Goal: Task Accomplishment & Management: Complete application form

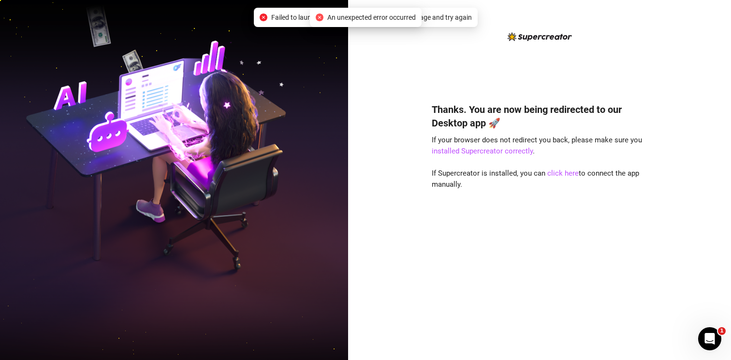
click at [321, 18] on div "An unexpected error occurred" at bounding box center [366, 17] width 100 height 11
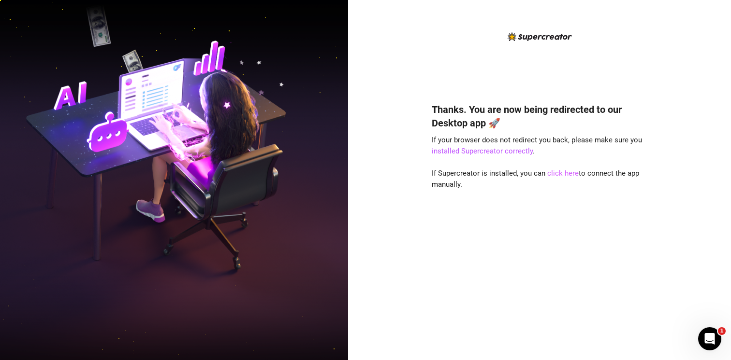
click at [559, 174] on link "click here" at bounding box center [562, 173] width 31 height 9
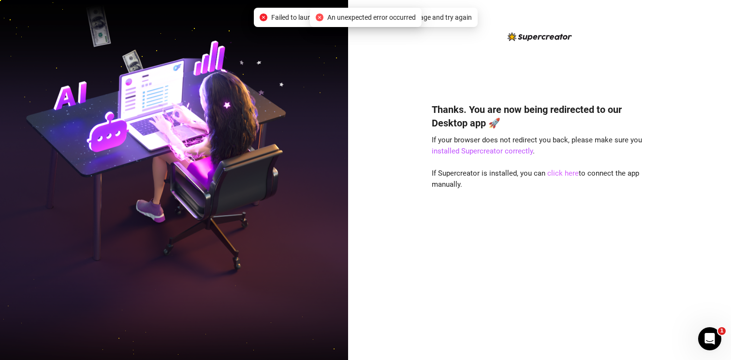
click at [567, 175] on link "click here" at bounding box center [562, 173] width 31 height 9
click at [567, 173] on link "click here" at bounding box center [562, 173] width 31 height 9
click at [316, 16] on icon "close-circle" at bounding box center [320, 18] width 8 height 8
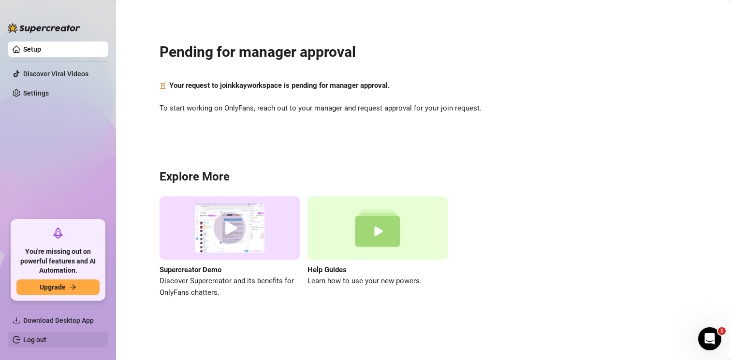
click at [46, 337] on link "Log out" at bounding box center [34, 340] width 23 height 8
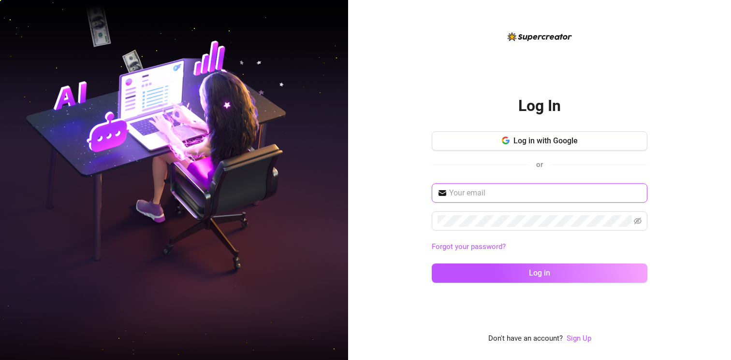
click at [475, 193] on input "text" at bounding box center [545, 193] width 192 height 12
type input "kaymanagementeam@gmail.com"
click at [499, 196] on input "kaymanagementeam@gmail.com" at bounding box center [545, 193] width 192 height 12
click at [499, 196] on input "[EMAIL_ADDRESS][DOMAIN_NAME]" at bounding box center [545, 193] width 192 height 12
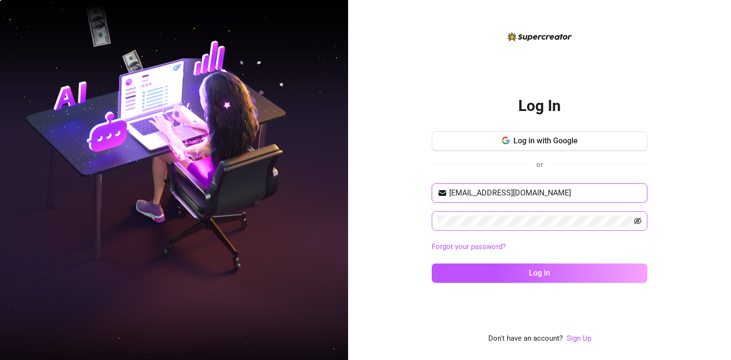
click at [640, 222] on icon "eye-invisible" at bounding box center [637, 221] width 8 height 7
click at [489, 193] on input "[EMAIL_ADDRESS][DOMAIN_NAME]" at bounding box center [545, 193] width 192 height 12
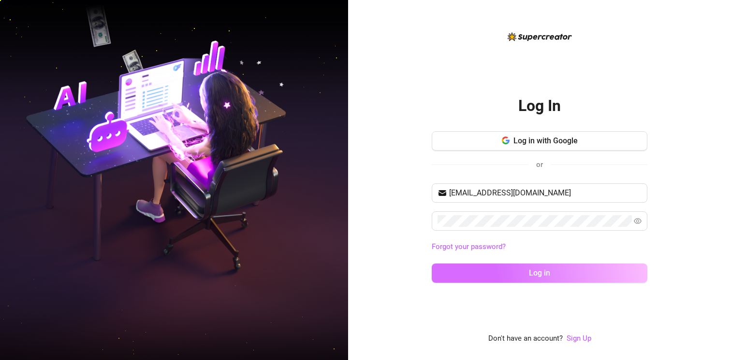
click at [507, 277] on button "Log in" at bounding box center [539, 273] width 216 height 19
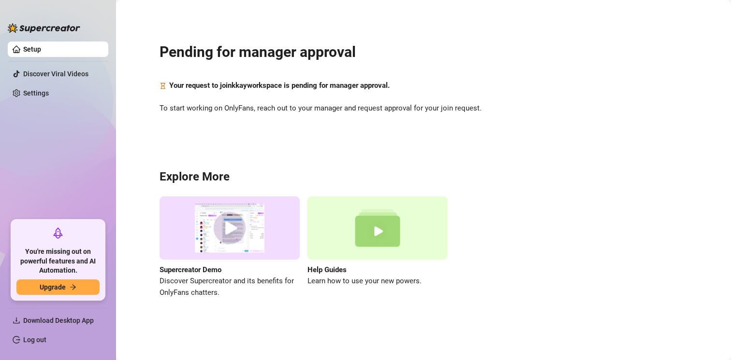
click at [41, 47] on link "Setup" at bounding box center [32, 49] width 18 height 8
click at [35, 47] on link "Setup" at bounding box center [32, 49] width 18 height 8
click at [47, 73] on link "Discover Viral Videos" at bounding box center [55, 74] width 65 height 8
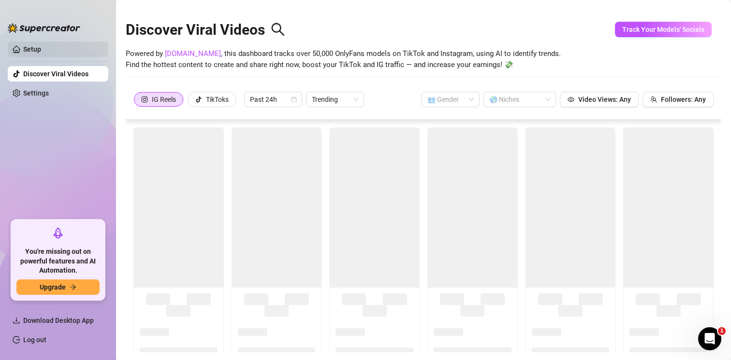
click at [34, 45] on link "Setup" at bounding box center [32, 49] width 18 height 8
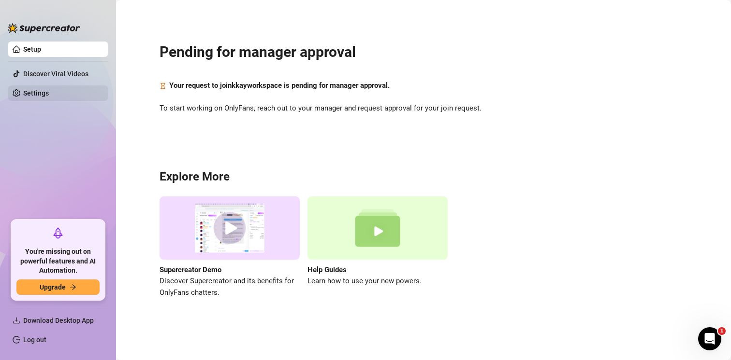
click at [49, 93] on link "Settings" at bounding box center [36, 93] width 26 height 8
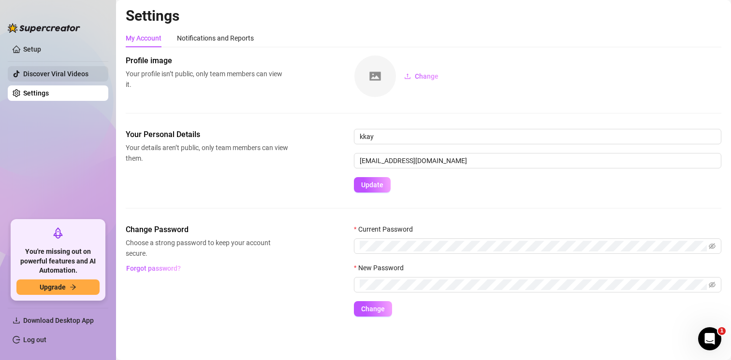
click at [85, 70] on link "Discover Viral Videos" at bounding box center [55, 74] width 65 height 8
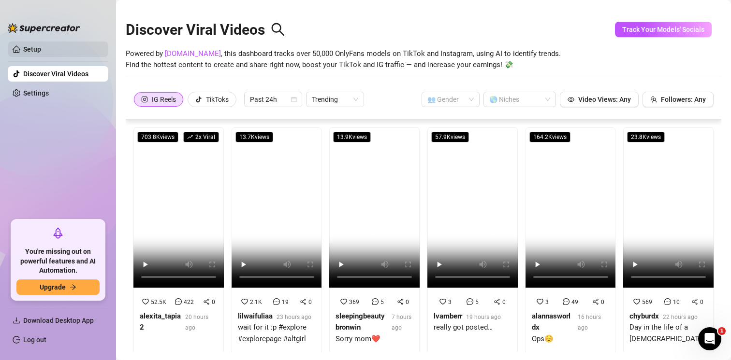
click at [41, 45] on link "Setup" at bounding box center [32, 49] width 18 height 8
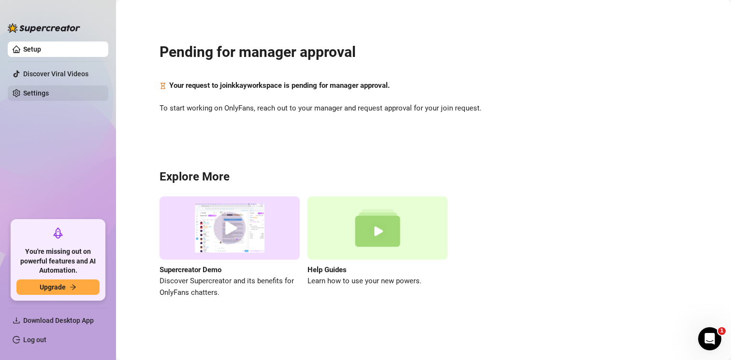
click at [49, 92] on link "Settings" at bounding box center [36, 93] width 26 height 8
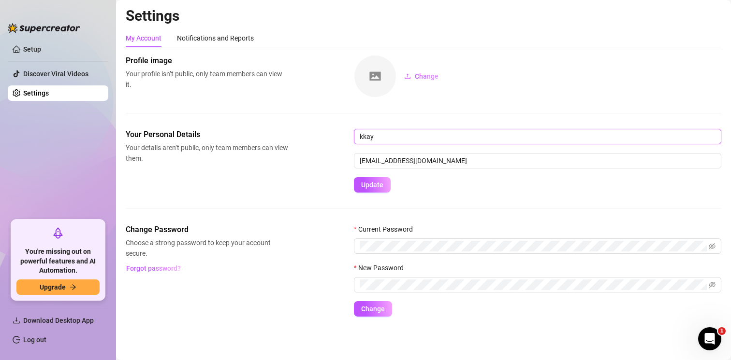
drag, startPoint x: 385, startPoint y: 136, endPoint x: 341, endPoint y: 136, distance: 44.5
click at [341, 136] on div "Your Personal Details Your details aren’t public, only team members can view th…" at bounding box center [423, 161] width 595 height 64
type input "[PERSON_NAME]"
click at [368, 187] on span "Update" at bounding box center [372, 185] width 22 height 8
click at [199, 41] on div "Notifications and Reports" at bounding box center [215, 38] width 77 height 11
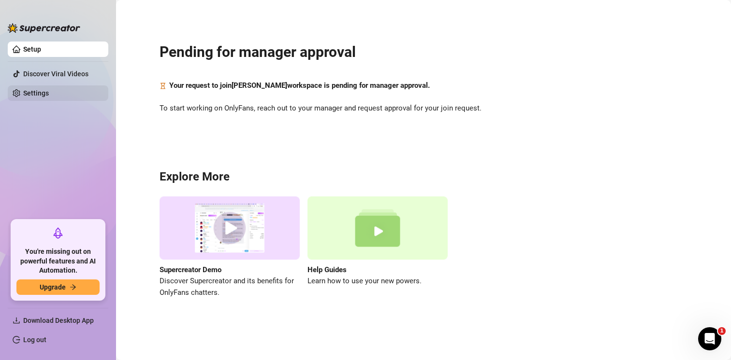
click at [49, 95] on link "Settings" at bounding box center [36, 93] width 26 height 8
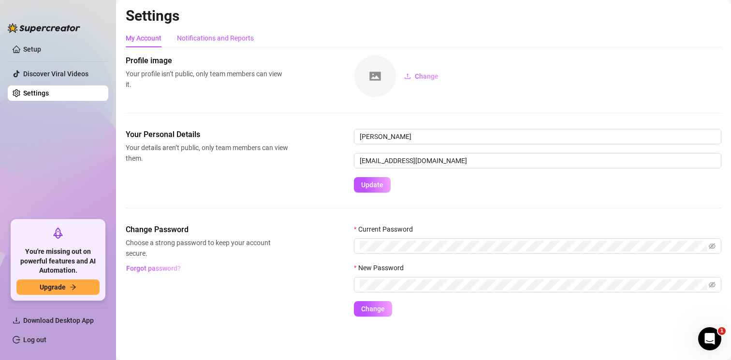
click at [227, 35] on div "Notifications and Reports" at bounding box center [215, 38] width 77 height 11
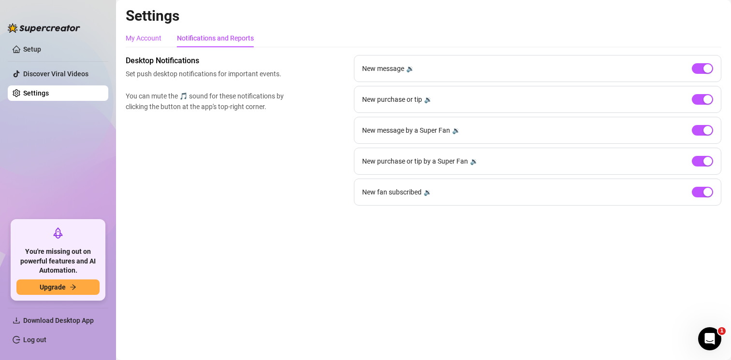
click at [145, 39] on div "My Account" at bounding box center [144, 38] width 36 height 11
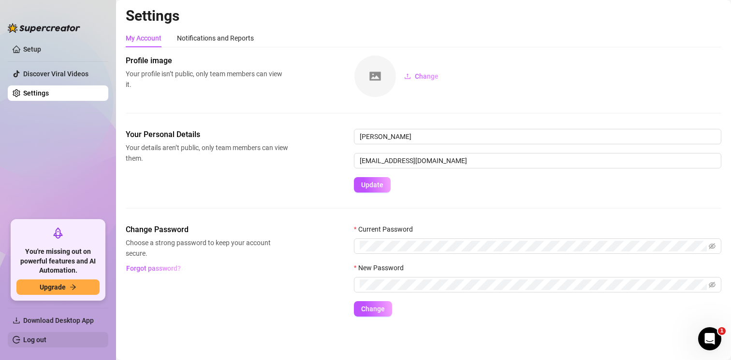
click at [46, 342] on link "Log out" at bounding box center [34, 340] width 23 height 8
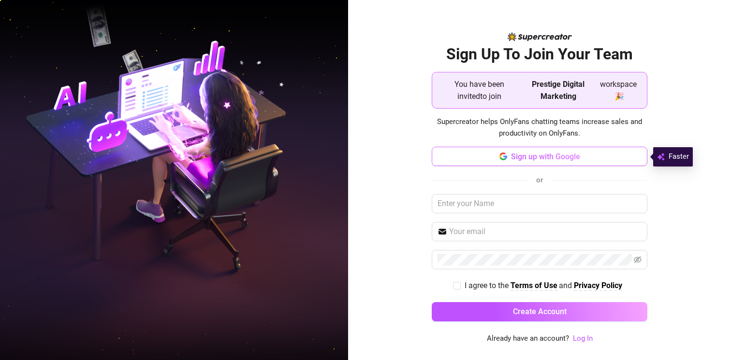
click at [571, 154] on span "Sign up with Google" at bounding box center [545, 156] width 69 height 9
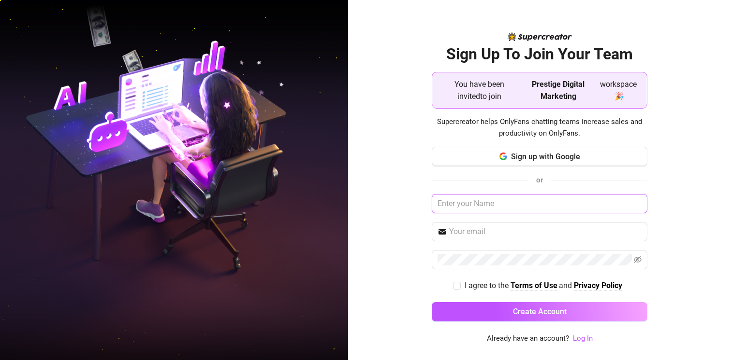
click at [492, 208] on input "text" at bounding box center [539, 203] width 216 height 19
type input "[PERSON_NAME]"
click at [467, 230] on input "text" at bounding box center [545, 232] width 192 height 12
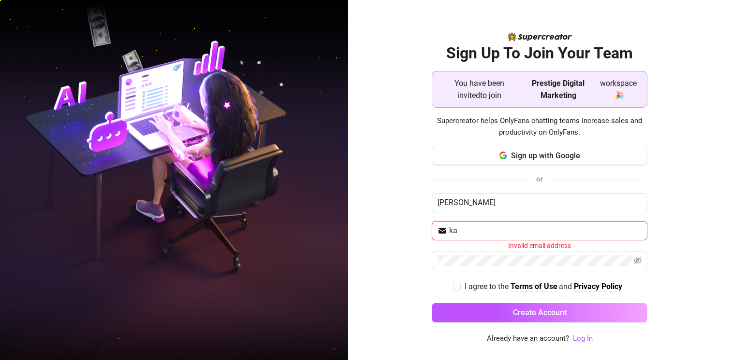
type input "[EMAIL_ADDRESS][DOMAIN_NAME]"
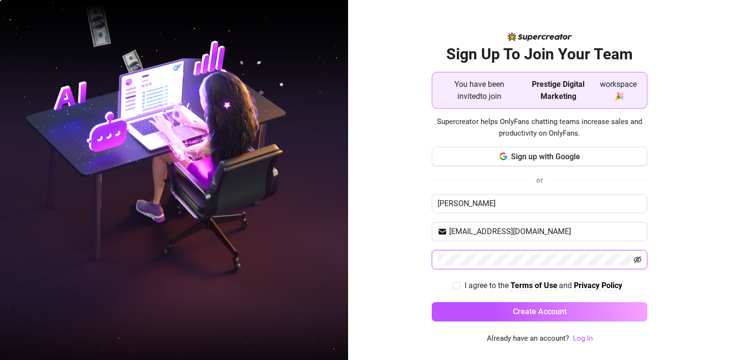
click at [638, 263] on icon "eye-invisible" at bounding box center [637, 260] width 8 height 8
click at [453, 282] on input "I agree to the Terms of Use and Privacy Policy" at bounding box center [456, 285] width 7 height 7
checkbox input "true"
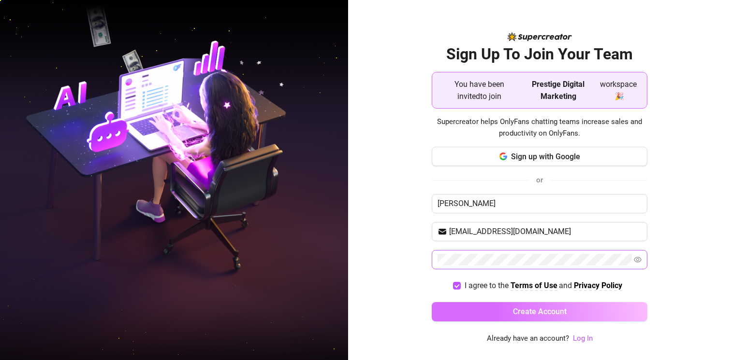
click at [463, 304] on button "Create Account" at bounding box center [539, 311] width 216 height 19
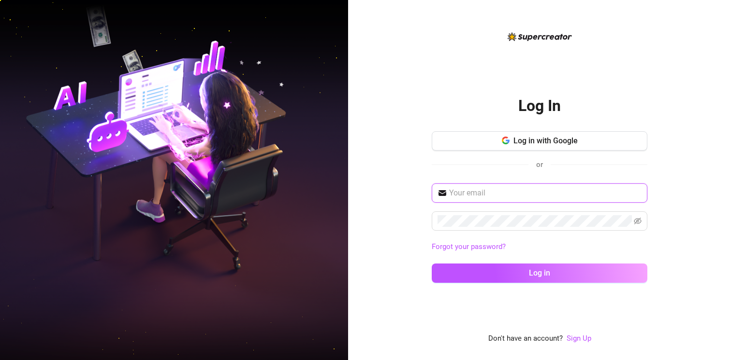
click at [471, 189] on input "text" at bounding box center [545, 193] width 192 height 12
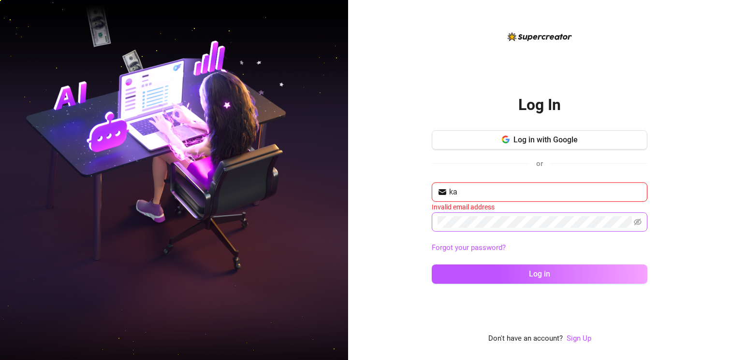
type input "[EMAIL_ADDRESS][DOMAIN_NAME]"
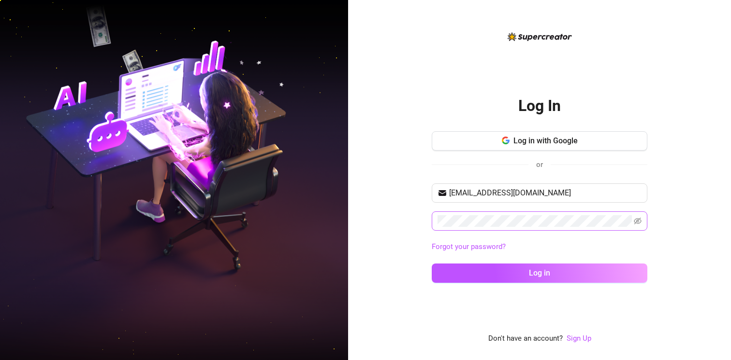
click at [642, 221] on span at bounding box center [539, 221] width 216 height 19
click at [636, 223] on icon "eye-invisible" at bounding box center [637, 221] width 8 height 8
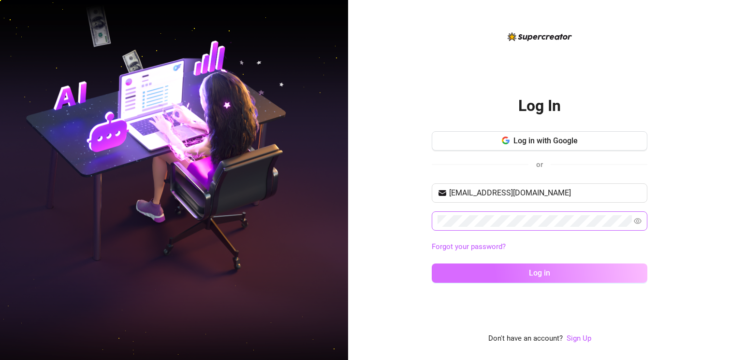
click at [524, 277] on button "Log in" at bounding box center [539, 273] width 216 height 19
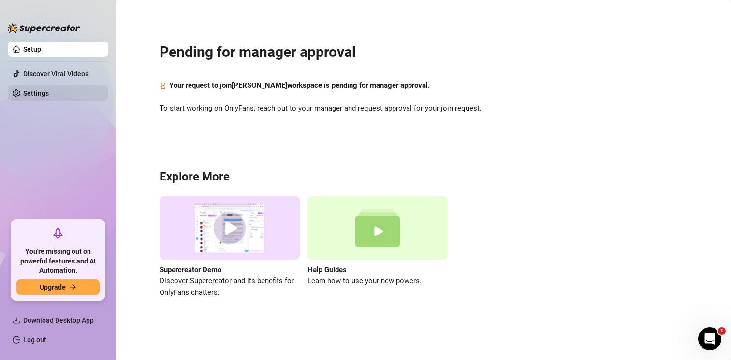
click at [49, 89] on link "Settings" at bounding box center [36, 93] width 26 height 8
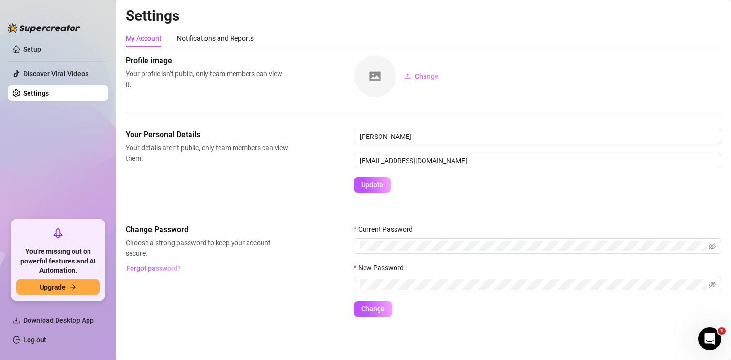
click at [309, 157] on div "Your Personal Details Your details aren’t public, only team members can view th…" at bounding box center [423, 161] width 595 height 64
click at [46, 336] on link "Log out" at bounding box center [34, 340] width 23 height 8
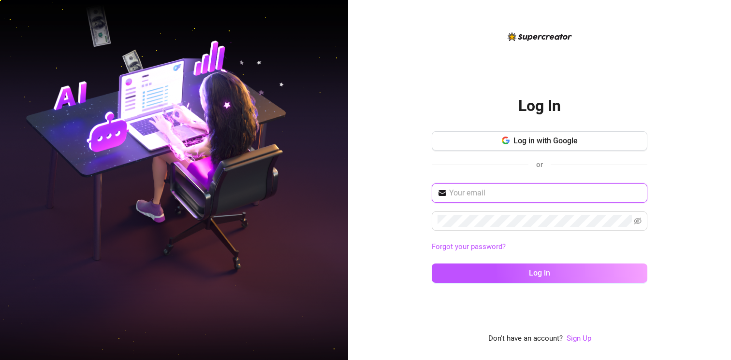
click at [497, 190] on input "text" at bounding box center [545, 193] width 192 height 12
type input "[EMAIL_ADDRESS][DOMAIN_NAME]"
click at [642, 214] on span at bounding box center [539, 221] width 216 height 19
click at [638, 222] on icon "eye-invisible" at bounding box center [637, 221] width 8 height 8
click at [431, 264] on button "Log in" at bounding box center [539, 273] width 216 height 19
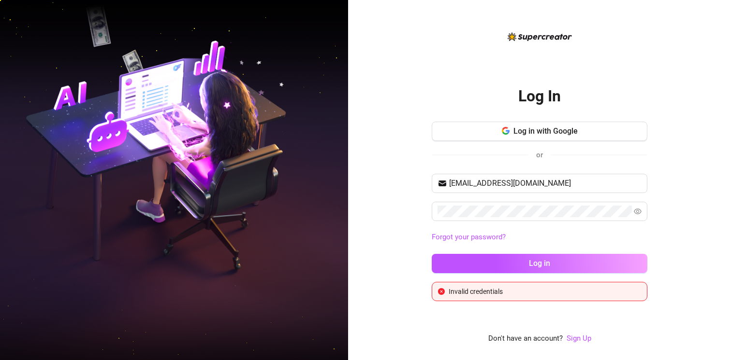
click at [411, 226] on div "Log In Log in with Google or kaymanagementeam@gmail.com Forgot your password? L…" at bounding box center [539, 180] width 383 height 360
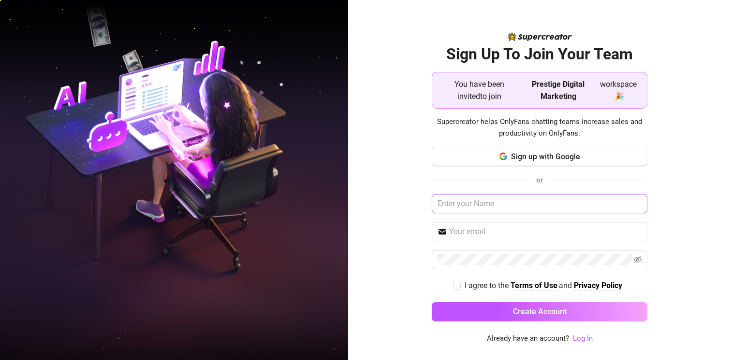
click at [510, 205] on input "text" at bounding box center [539, 203] width 216 height 19
type input "j"
type input "[PERSON_NAME]"
click at [466, 228] on input "text" at bounding box center [545, 232] width 192 height 12
paste input "[EMAIL_ADDRESS][DOMAIN_NAME]"
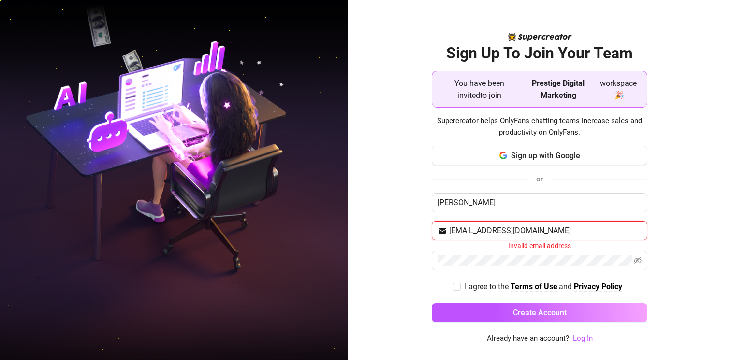
click at [463, 232] on input "[EMAIL_ADDRESS][DOMAIN_NAME]" at bounding box center [545, 231] width 192 height 12
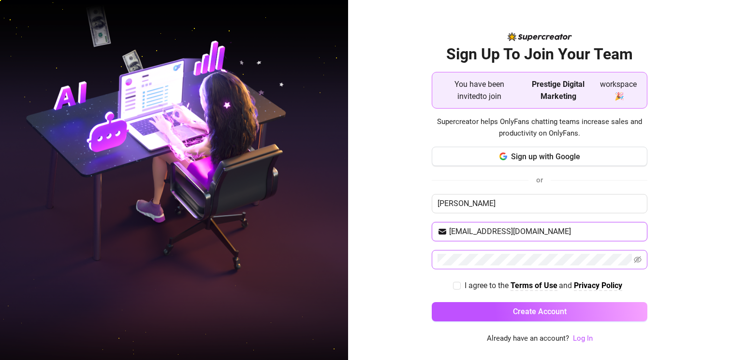
type input "[EMAIL_ADDRESS][DOMAIN_NAME]"
click at [431, 302] on button "Create Account" at bounding box center [539, 311] width 216 height 19
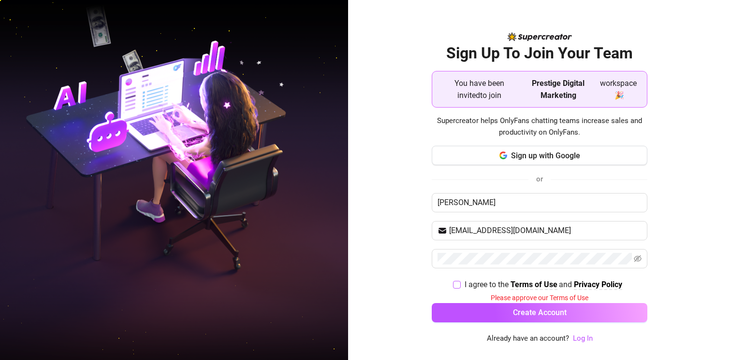
click at [459, 283] on span at bounding box center [457, 285] width 8 height 8
click at [459, 283] on input "I agree to the Terms of Use and Privacy Policy" at bounding box center [456, 284] width 7 height 7
checkbox input "true"
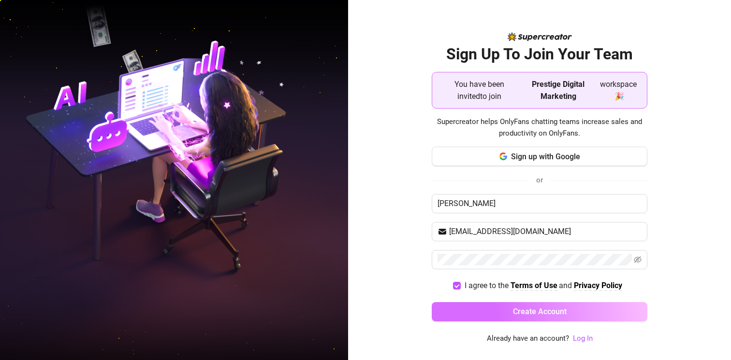
click at [476, 310] on button "Create Account" at bounding box center [539, 311] width 216 height 19
